Goal: Transaction & Acquisition: Book appointment/travel/reservation

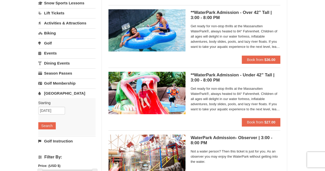
scroll to position [26, 0]
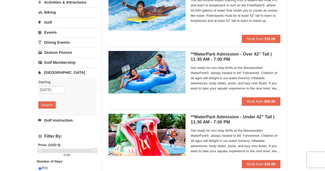
scroll to position [77, 0]
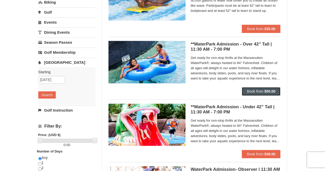
click at [260, 90] on span "Book from" at bounding box center [255, 91] width 16 height 4
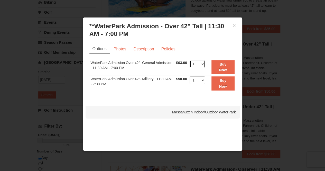
click at [203, 64] on select "1 2 3 4 5 6 7 8 9 10 11 12 13 14 15 16 17 18 19 20 21 22" at bounding box center [196, 64] width 15 height 8
select select "2"
click at [189, 60] on select "1 2 3 4 5 6 7 8 9 10 11 12 13 14 15 16 17 18 19 20 21 22" at bounding box center [196, 64] width 15 height 8
click at [121, 47] on link "Photos" at bounding box center [120, 49] width 20 height 10
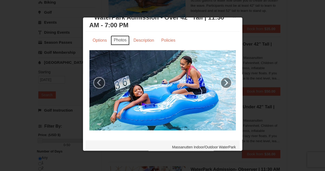
scroll to position [13, 0]
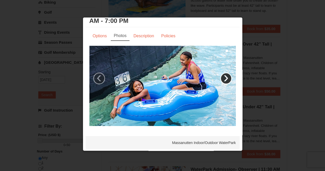
click at [220, 73] on link "›" at bounding box center [226, 78] width 12 height 12
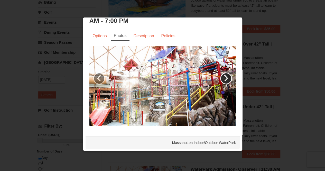
click at [220, 73] on link "›" at bounding box center [226, 78] width 12 height 12
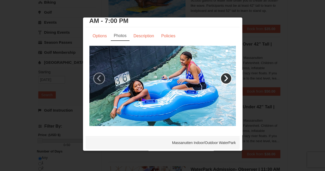
click at [220, 73] on link "›" at bounding box center [226, 78] width 12 height 12
